Goal: Task Accomplishment & Management: Use online tool/utility

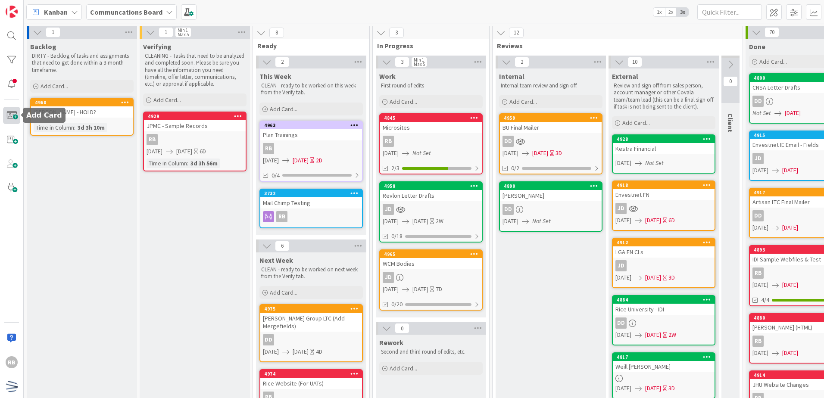
click at [9, 115] on span at bounding box center [11, 115] width 17 height 17
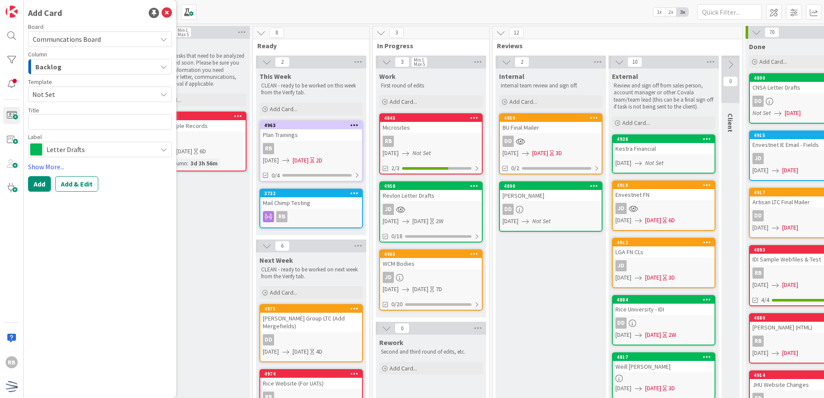
click at [100, 70] on div "Backlog" at bounding box center [95, 67] width 124 height 14
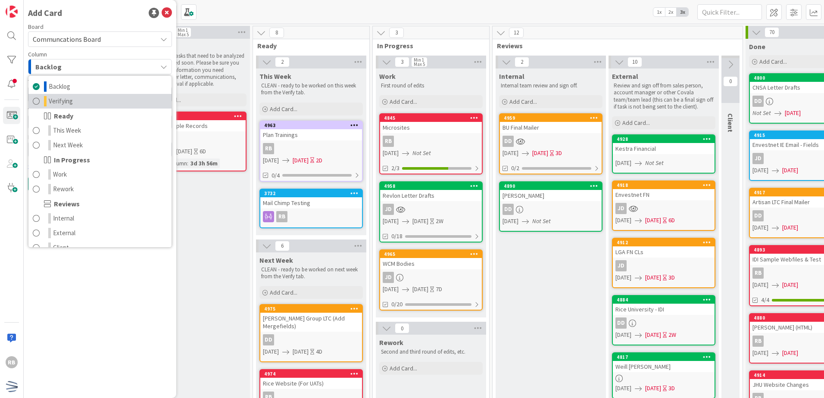
click at [84, 106] on link "Verifying" at bounding box center [99, 101] width 143 height 15
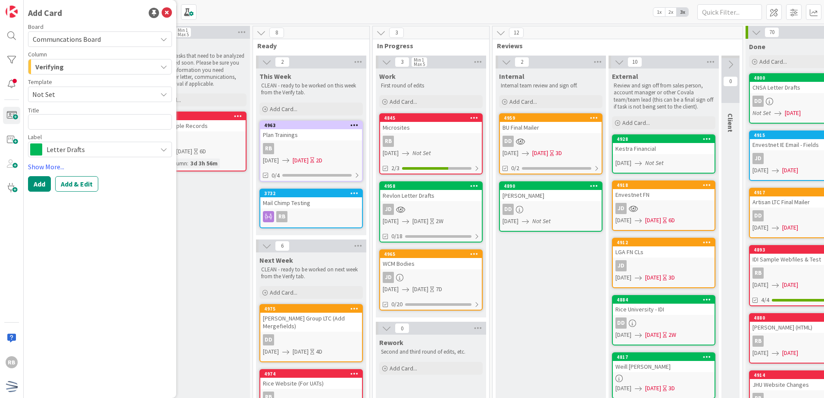
click at [83, 94] on span "Not Set" at bounding box center [91, 94] width 118 height 11
click at [66, 125] on textarea at bounding box center [100, 122] width 144 height 16
type textarea "x"
type textarea "N"
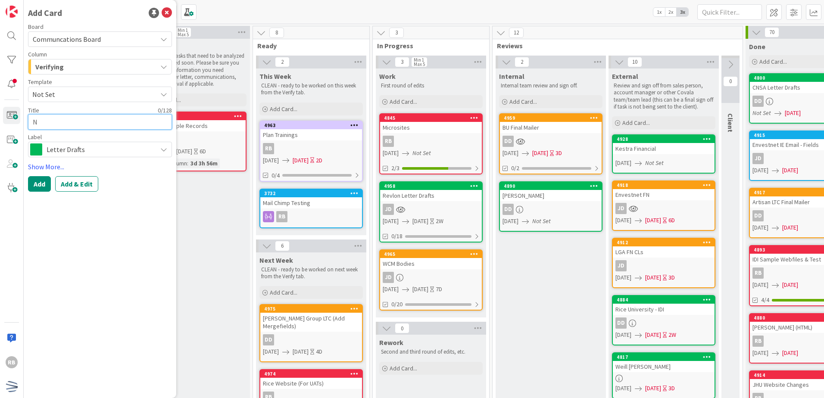
type textarea "x"
type textarea "Ne"
type textarea "x"
type textarea "New"
type textarea "x"
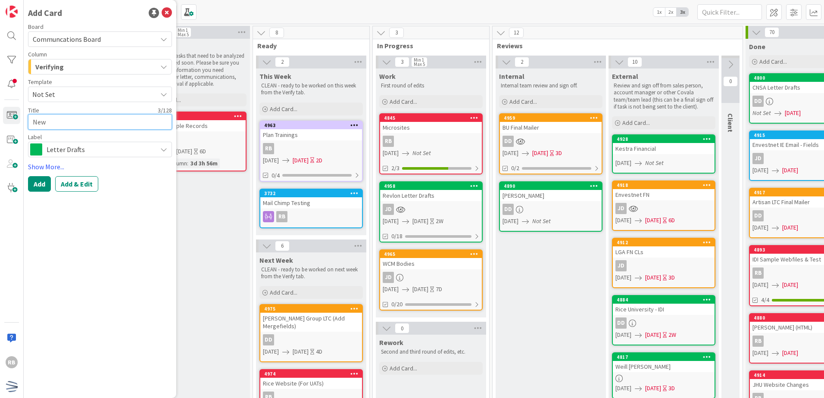
type textarea "News"
type textarea "x"
type textarea "NewsC"
type textarea "x"
type textarea "News"
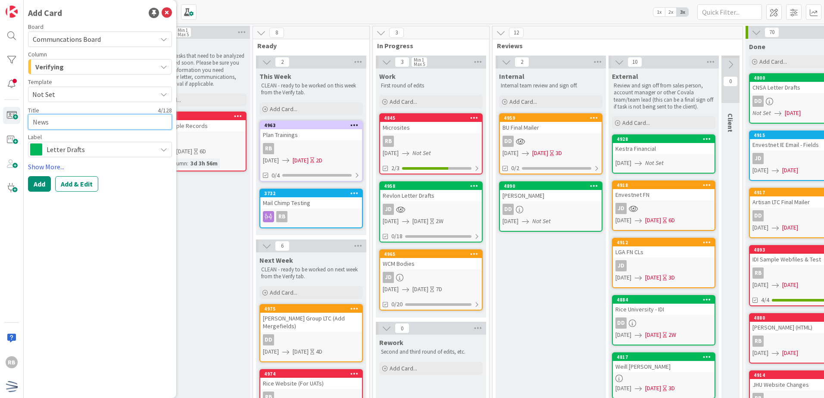
type textarea "x"
type textarea "News"
type textarea "x"
type textarea "News C"
type textarea "x"
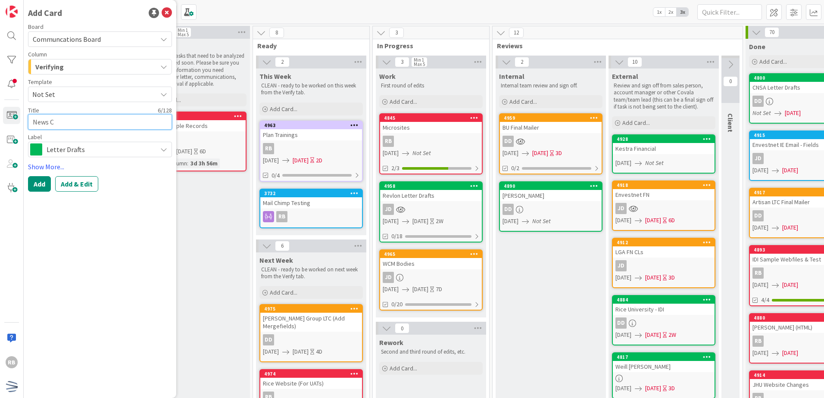
type textarea "News Co"
type textarea "x"
type textarea "News Cor"
type textarea "x"
type textarea "News Corp"
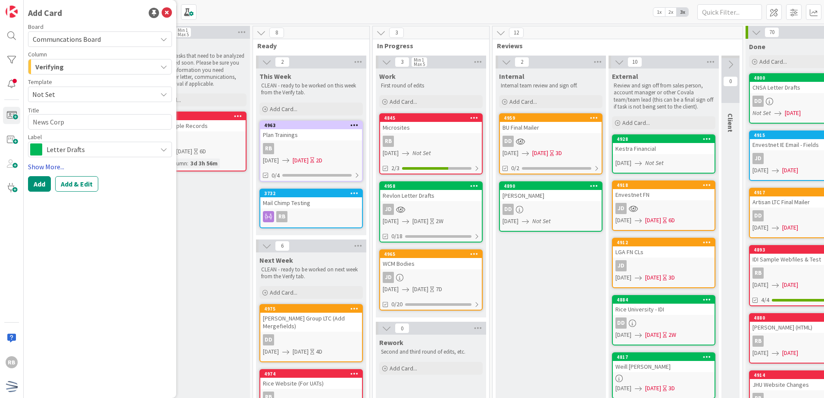
click at [58, 169] on link "Show More..." at bounding box center [100, 167] width 144 height 10
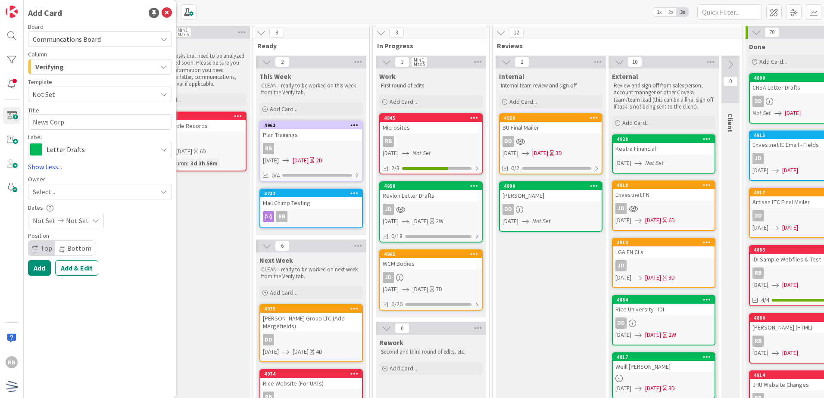
click at [77, 188] on div "Select..." at bounding box center [95, 192] width 124 height 10
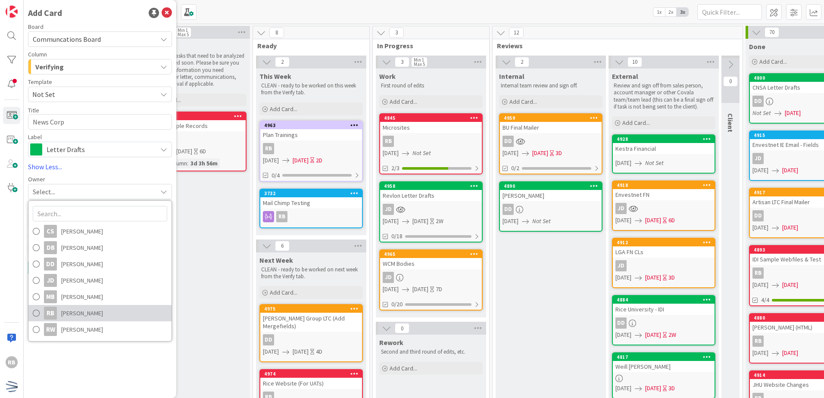
click at [93, 317] on span "[PERSON_NAME]" at bounding box center [82, 313] width 42 height 13
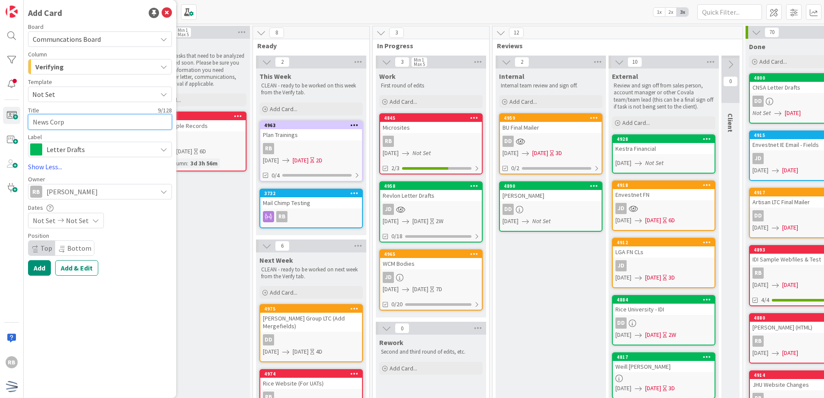
click at [86, 119] on textarea "News Corp" at bounding box center [100, 122] width 144 height 16
type textarea "x"
type textarea "News Corp"
type textarea "x"
type textarea "News Corp R"
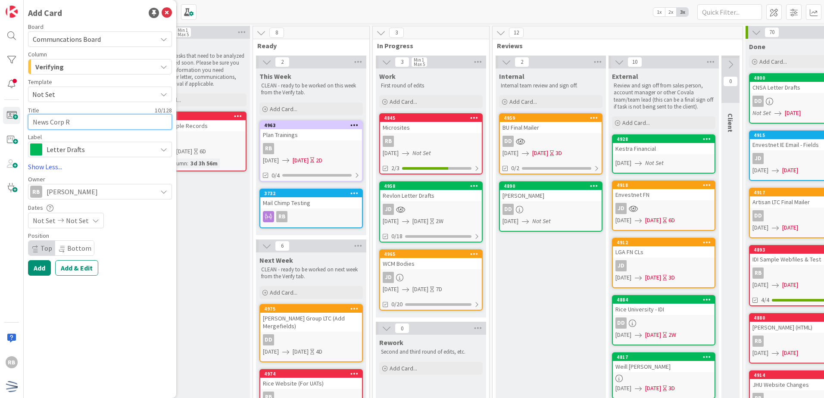
type textarea "x"
type textarea "News Corp Re"
type textarea "x"
type textarea "News Corp Red"
type textarea "x"
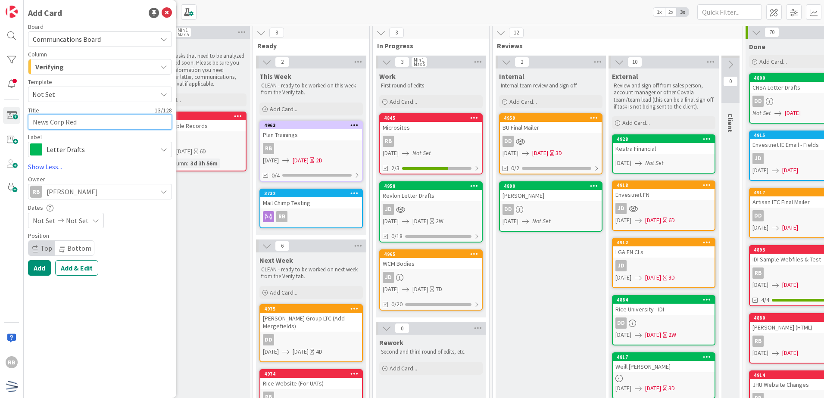
type textarea "News Corp Rede"
type textarea "x"
type textarea "News Corp Redes"
type textarea "x"
type textarea "News Corp Redesi"
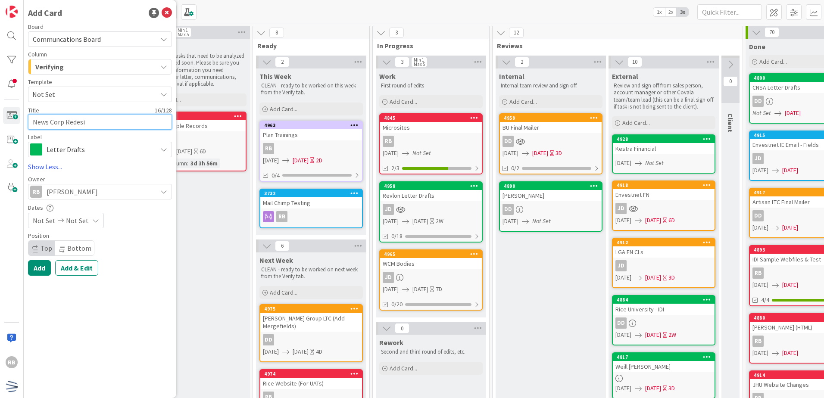
type textarea "x"
type textarea "News Corp Redesig"
type textarea "x"
type textarea "News Corp Redesign"
click at [94, 223] on icon at bounding box center [95, 220] width 7 height 7
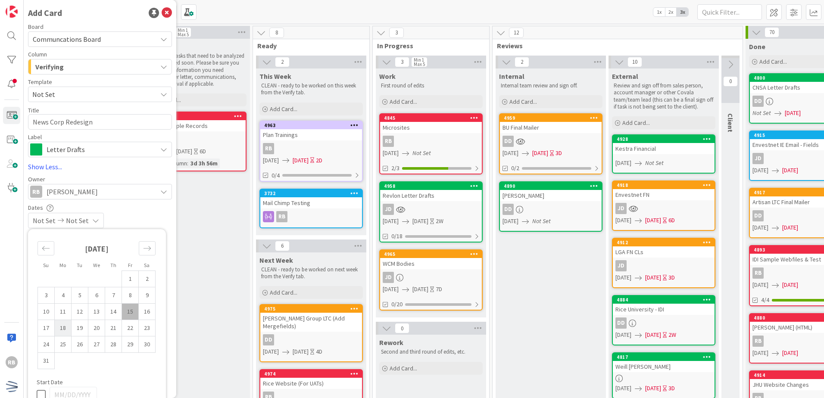
click at [64, 332] on td "18" at bounding box center [63, 328] width 17 height 16
type input "[DATE]"
type textarea "x"
click at [131, 329] on td "22" at bounding box center [130, 328] width 17 height 16
type input "[DATE]"
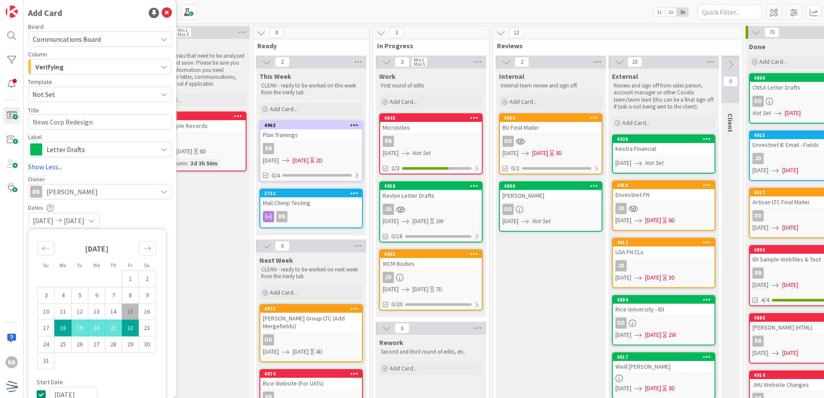
type textarea "x"
click at [123, 370] on div "[DATE] 1 2 3 4 5 6 7 8 9 10 11 12 13 14 15 16 17 18 19 20 21 22 23 24 25 26 27 …" at bounding box center [96, 307] width 137 height 146
click at [152, 215] on div "[DATE] [DATE]" at bounding box center [100, 221] width 144 height 16
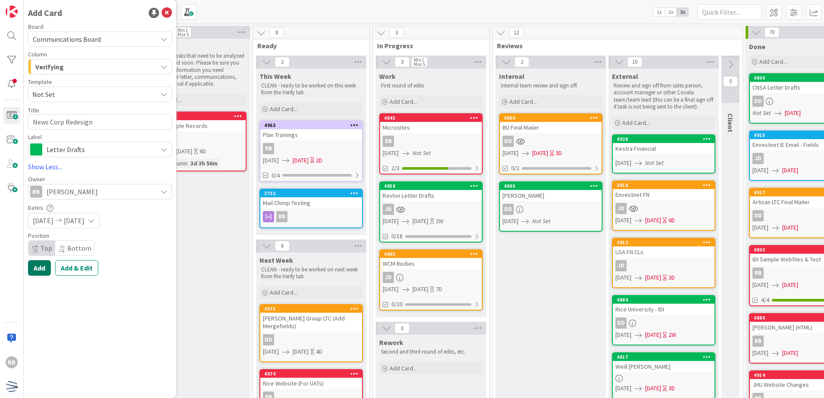
click at [41, 270] on button "Add" at bounding box center [39, 268] width 23 height 16
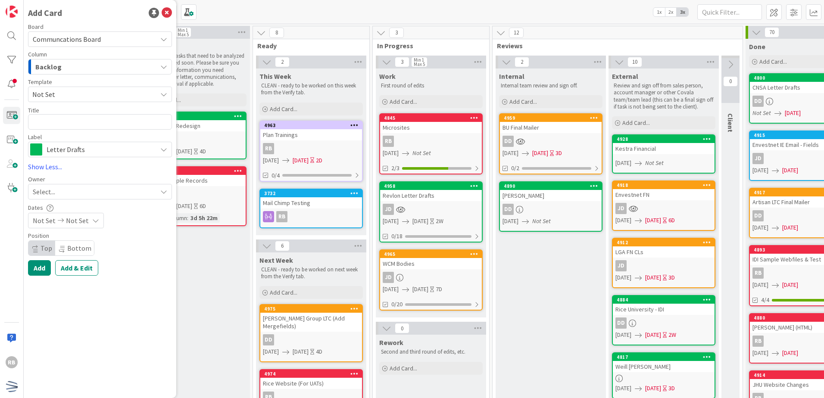
click at [194, 277] on div "Verifying CLEANING - Tasks that need to be analyzed and completed soon. Please …" at bounding box center [195, 374] width 110 height 671
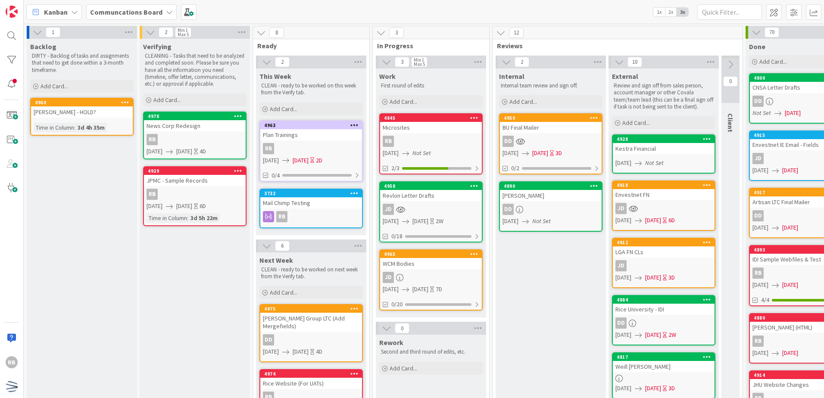
click at [195, 132] on link "4978 News Corp Redesign RB [DATE] [DATE] 4D" at bounding box center [194, 136] width 103 height 48
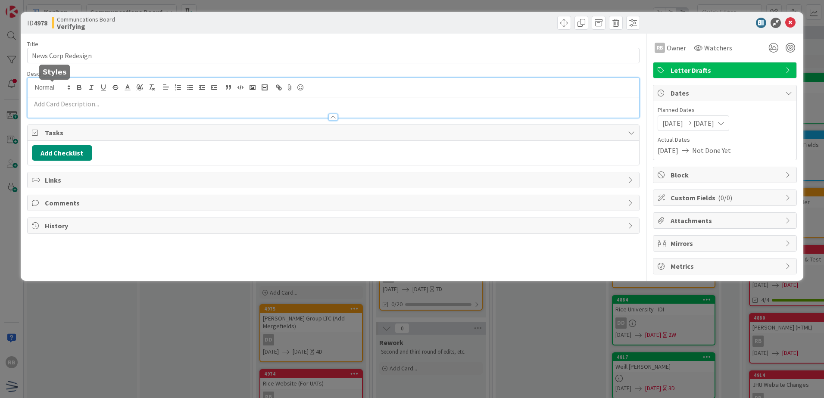
click at [68, 87] on div at bounding box center [333, 98] width 611 height 40
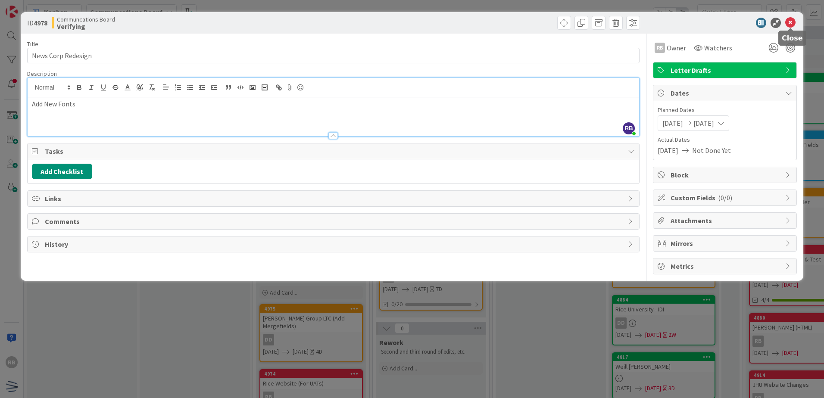
click at [792, 22] on icon at bounding box center [790, 23] width 10 height 10
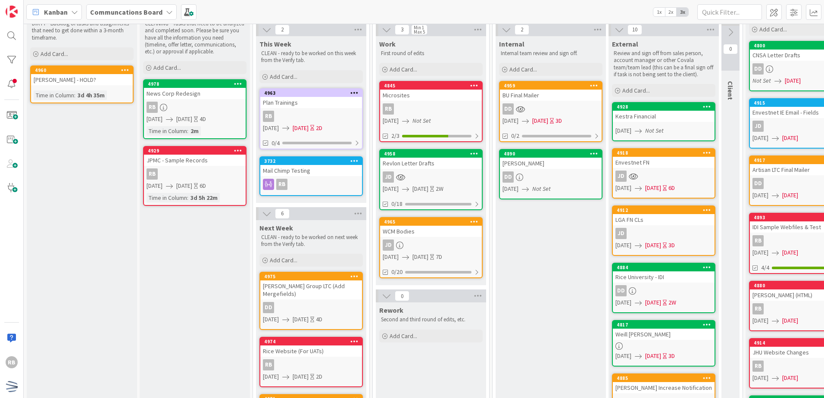
scroll to position [86, 0]
